Goal: Task Accomplishment & Management: Manage account settings

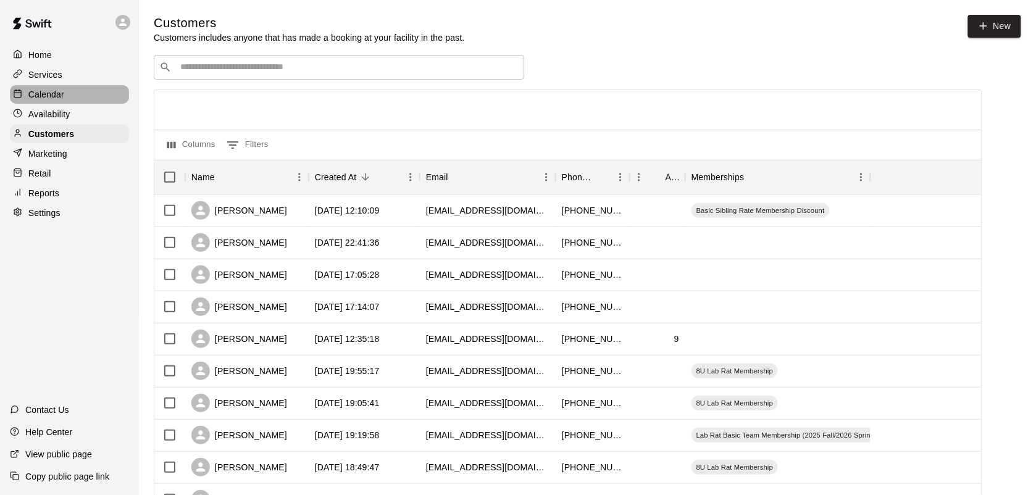
click at [35, 94] on p "Calendar" at bounding box center [46, 94] width 36 height 12
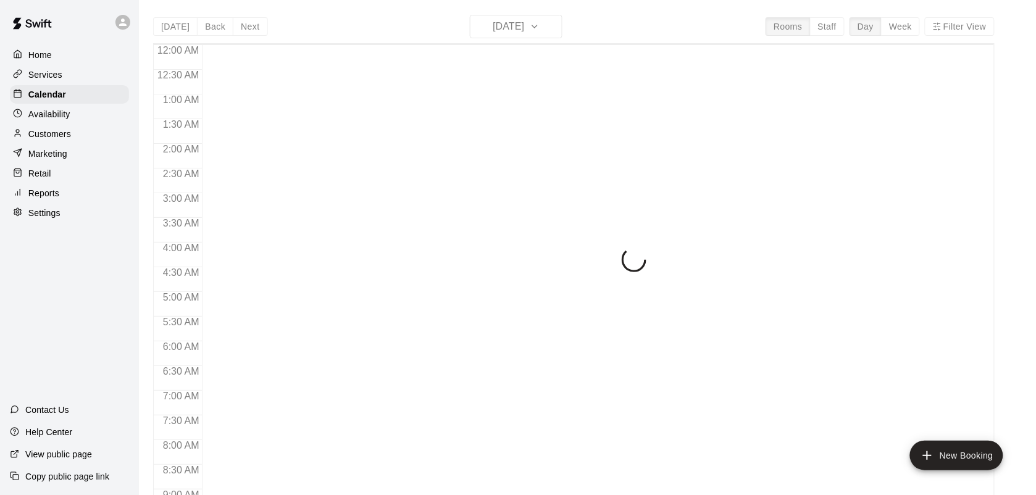
scroll to position [721, 0]
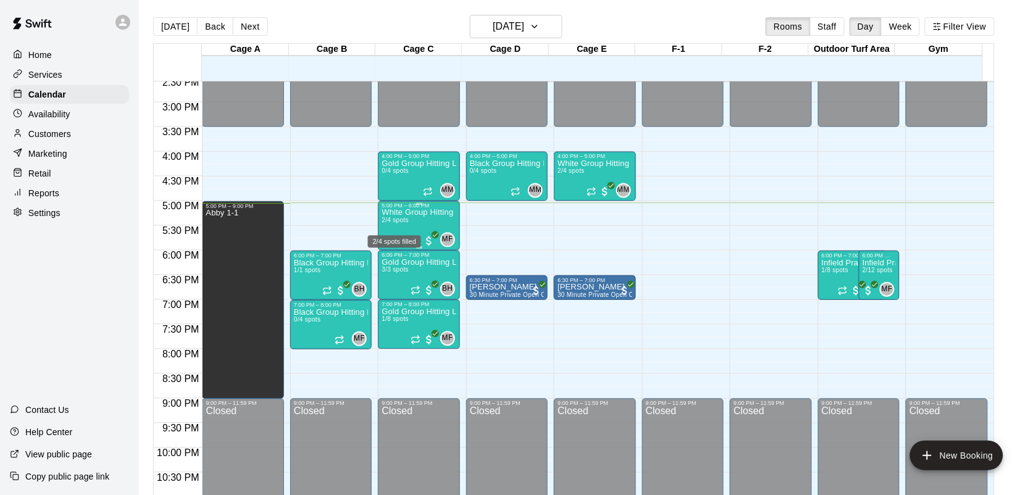
click at [406, 220] on span "2/4 spots" at bounding box center [395, 220] width 27 height 7
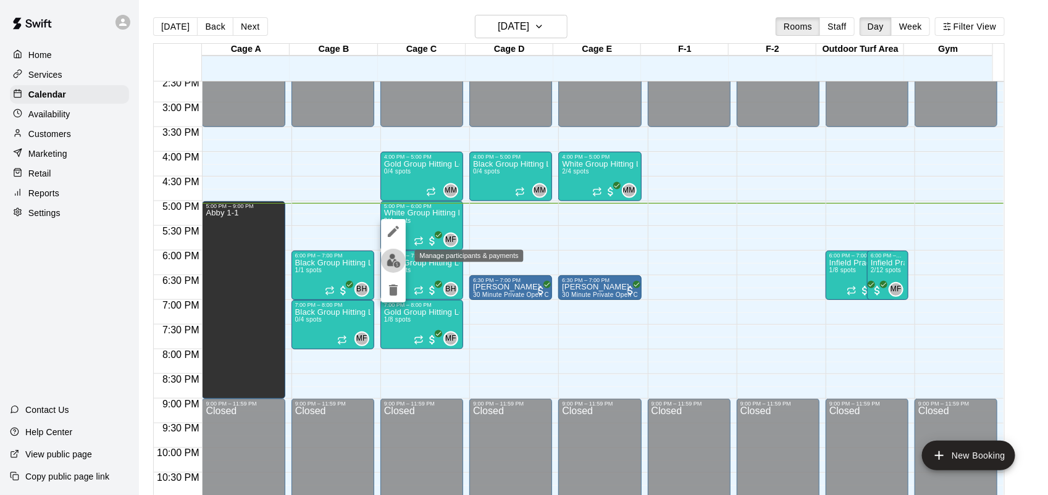
click at [393, 261] on img "edit" at bounding box center [394, 261] width 14 height 14
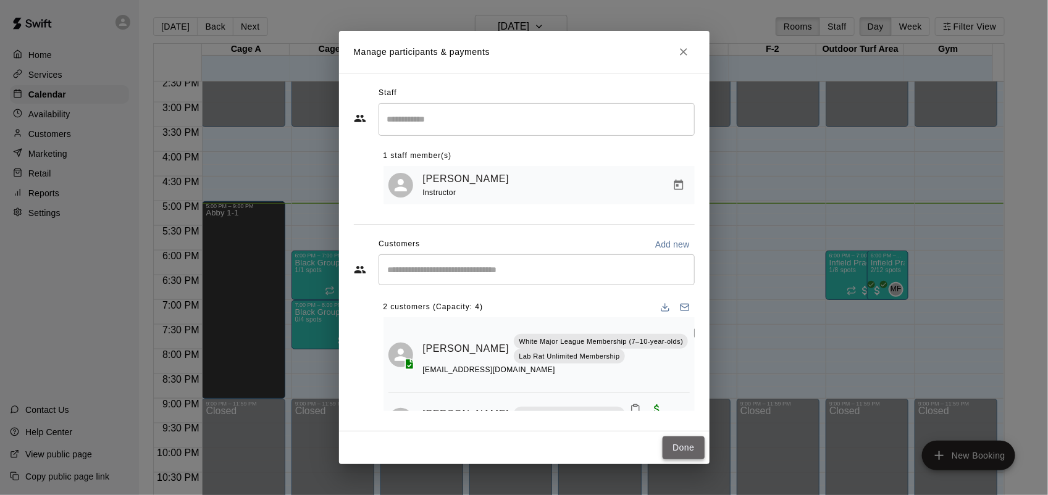
click at [689, 451] on button "Done" at bounding box center [683, 448] width 41 height 23
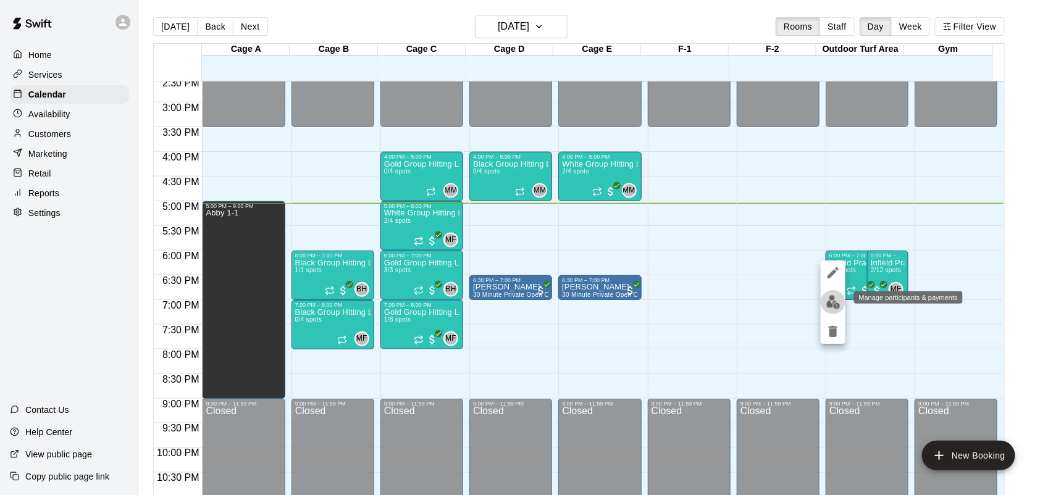
click at [834, 306] on img "edit" at bounding box center [833, 302] width 14 height 14
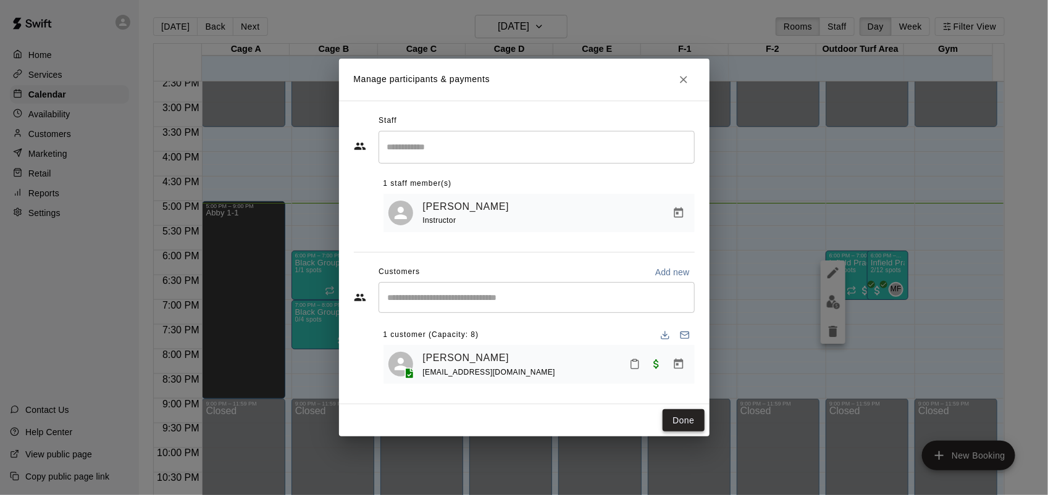
click at [687, 421] on button "Done" at bounding box center [683, 420] width 41 height 23
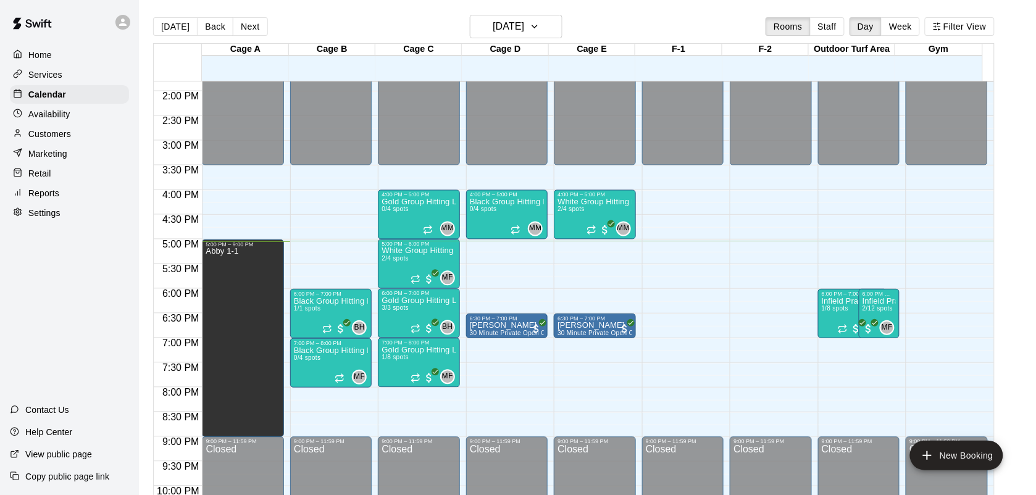
scroll to position [681, 0]
